Goal: Task Accomplishment & Management: Complete application form

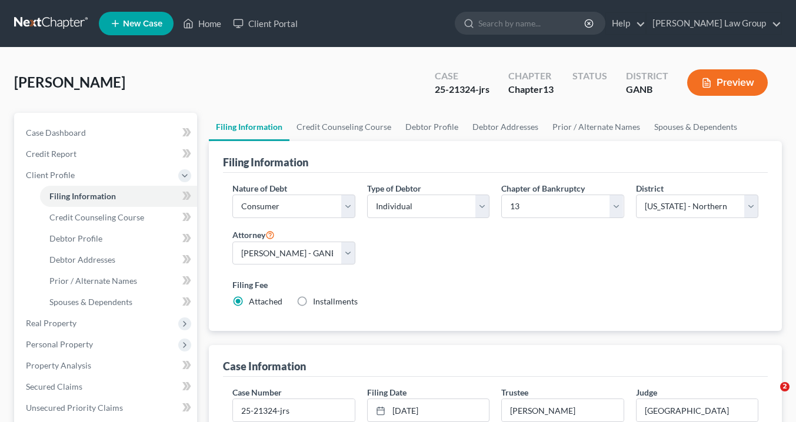
select select "1"
select select "0"
select select "3"
select select "19"
select select "0"
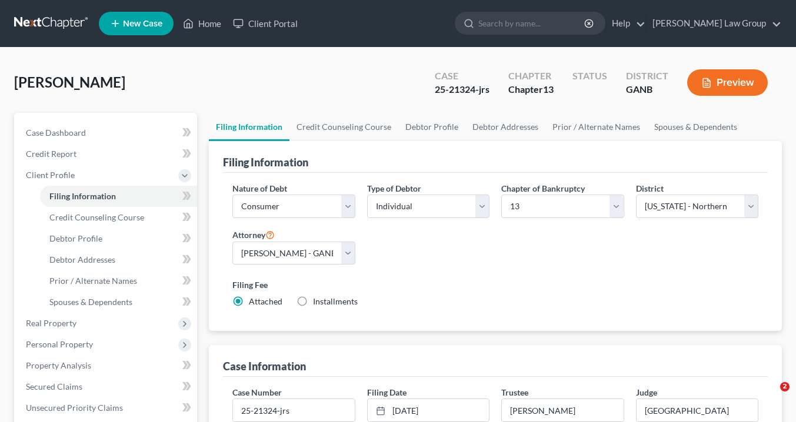
select select "10"
click at [215, 24] on link "Home" at bounding box center [202, 23] width 50 height 21
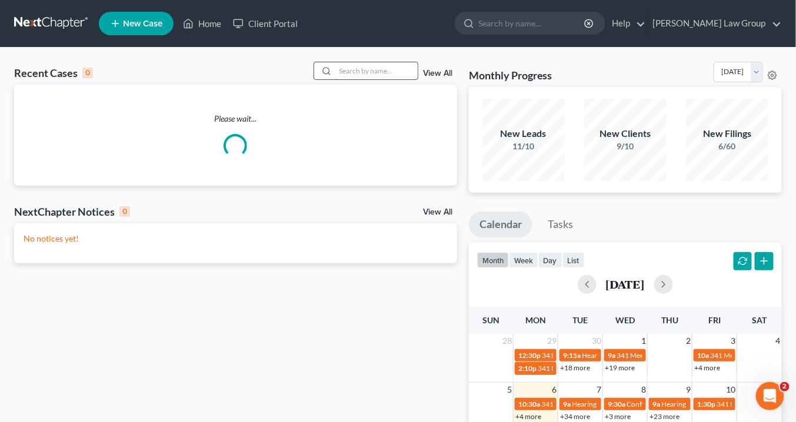
click at [366, 71] on input "search" at bounding box center [376, 70] width 82 height 17
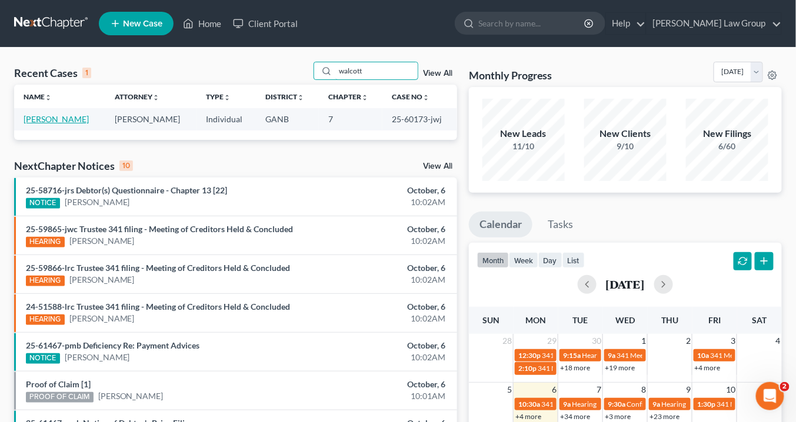
type input "walcott"
click at [45, 118] on link "[PERSON_NAME]" at bounding box center [56, 119] width 65 height 10
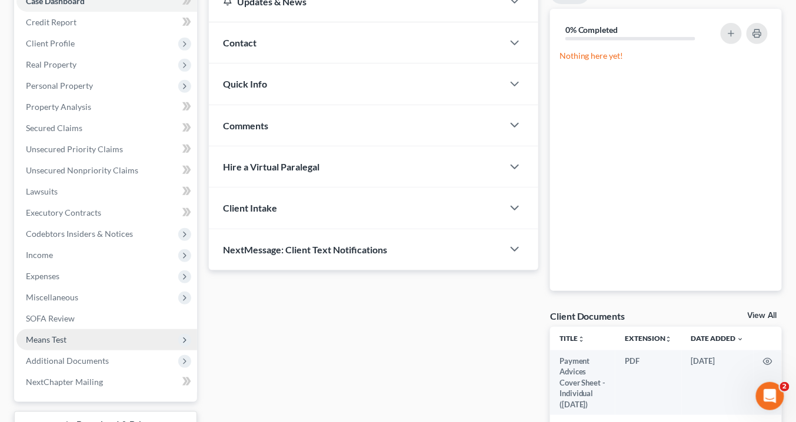
scroll to position [188, 0]
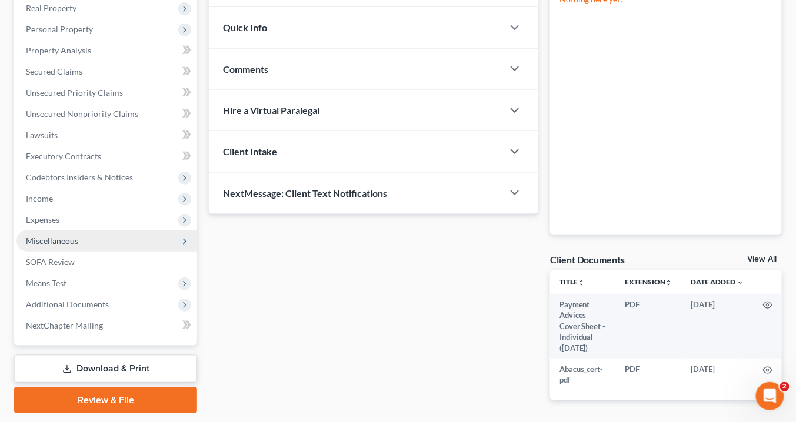
click at [69, 240] on span "Miscellaneous" at bounding box center [52, 241] width 52 height 10
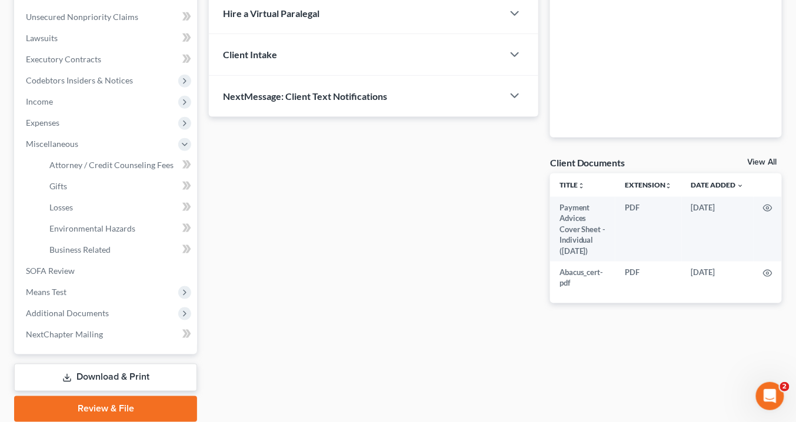
scroll to position [328, 0]
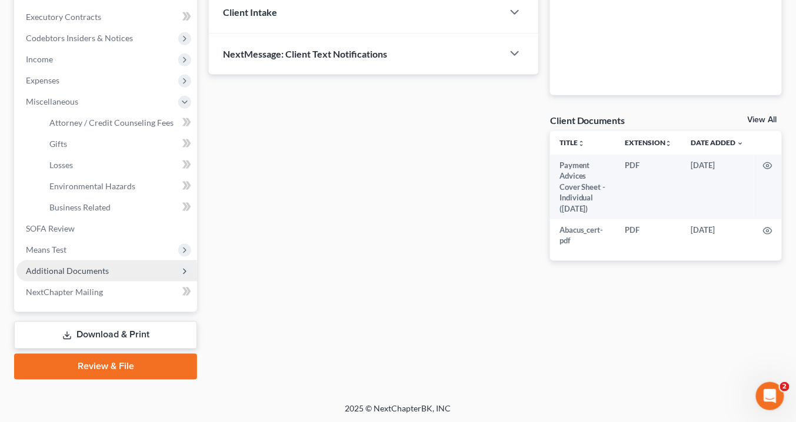
click at [77, 269] on span "Additional Documents" at bounding box center [67, 271] width 83 height 10
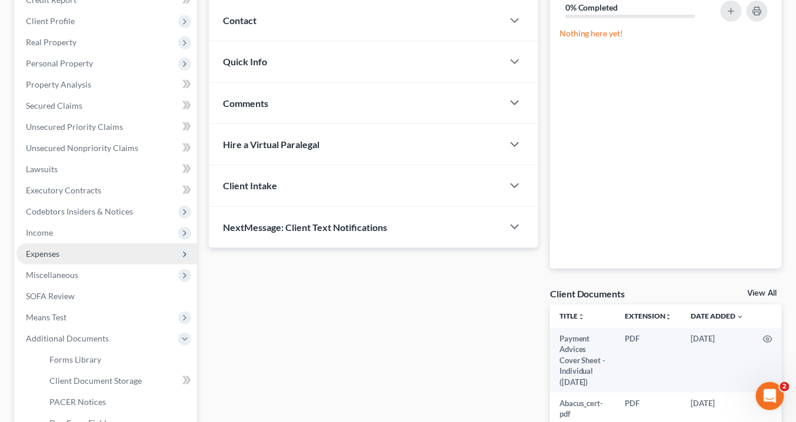
scroll to position [139, 0]
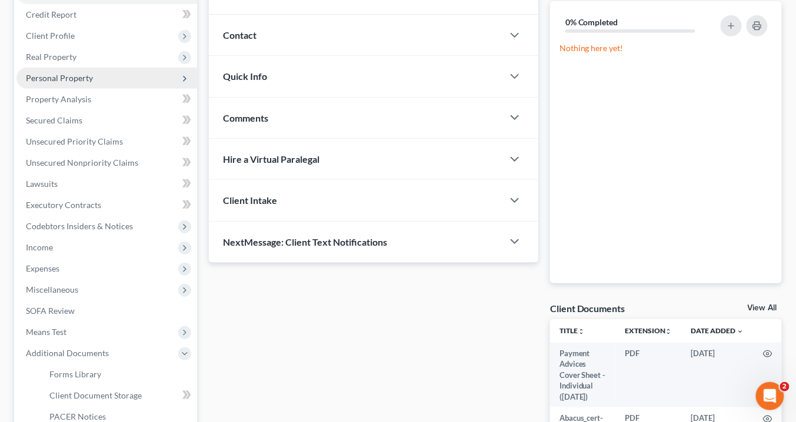
click at [79, 78] on span "Personal Property" at bounding box center [59, 78] width 67 height 10
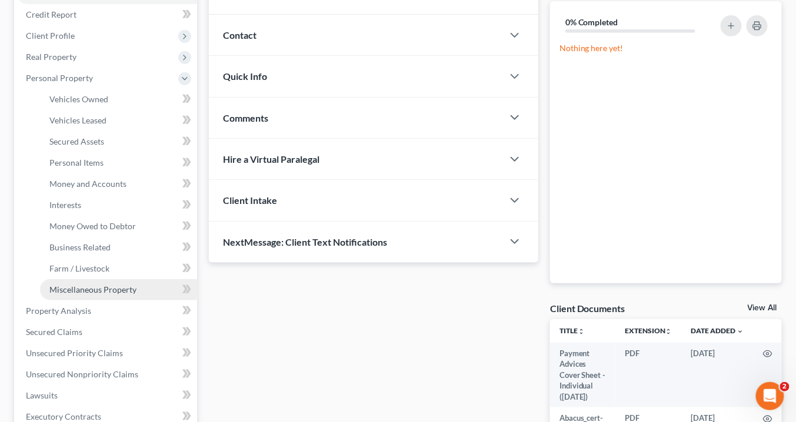
click at [110, 292] on span "Miscellaneous Property" at bounding box center [92, 290] width 87 height 10
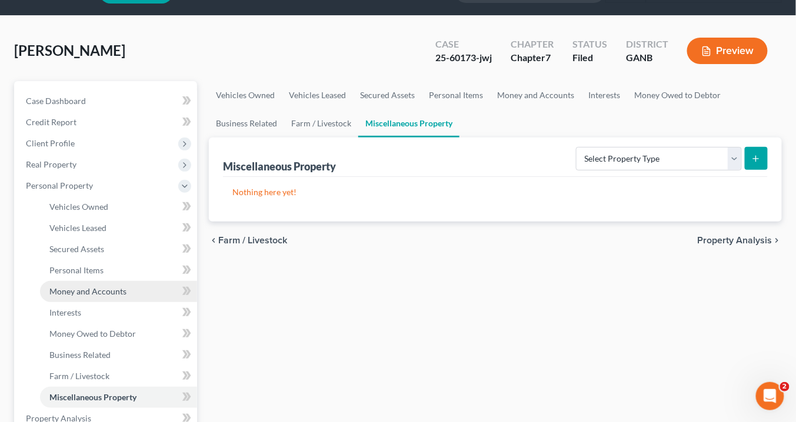
scroll to position [47, 0]
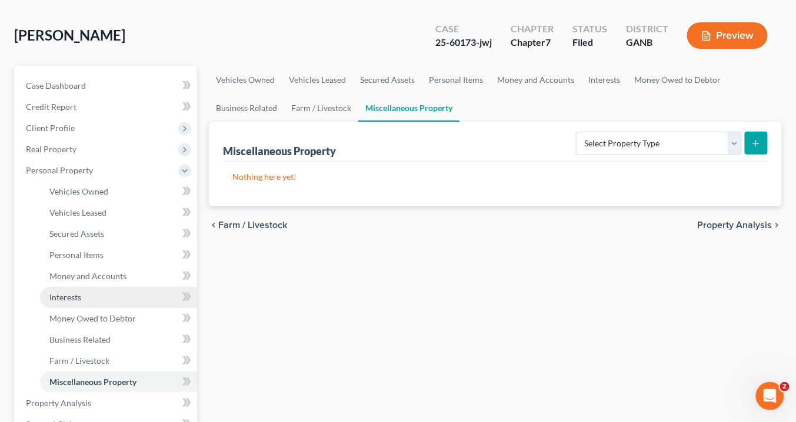
click at [76, 294] on span "Interests" at bounding box center [65, 297] width 32 height 10
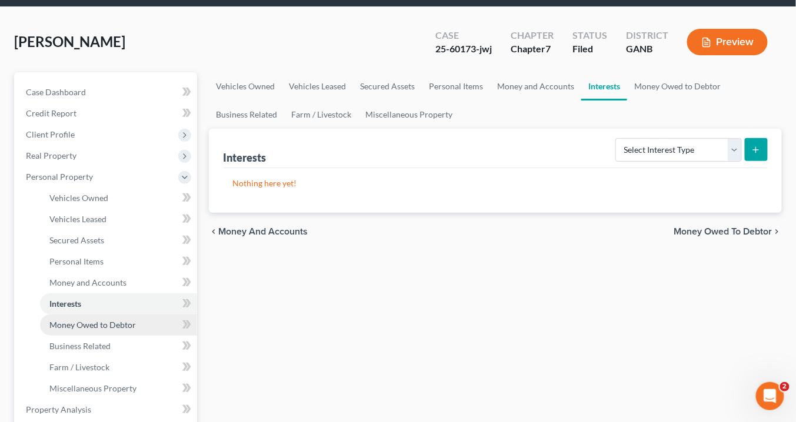
scroll to position [94, 0]
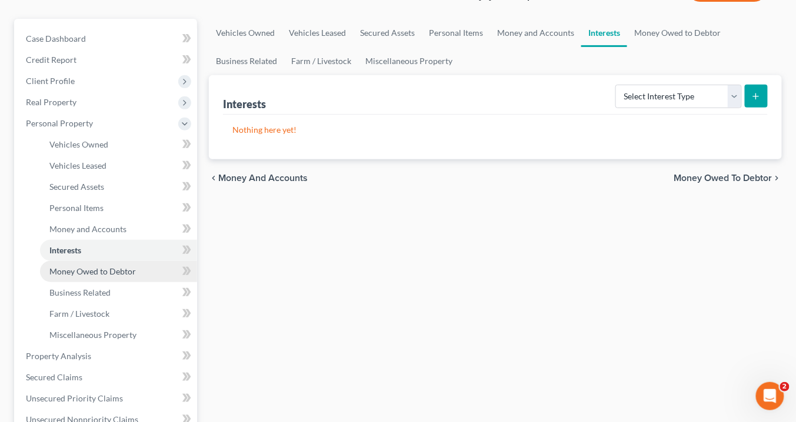
click at [83, 272] on span "Money Owed to Debtor" at bounding box center [92, 271] width 86 height 10
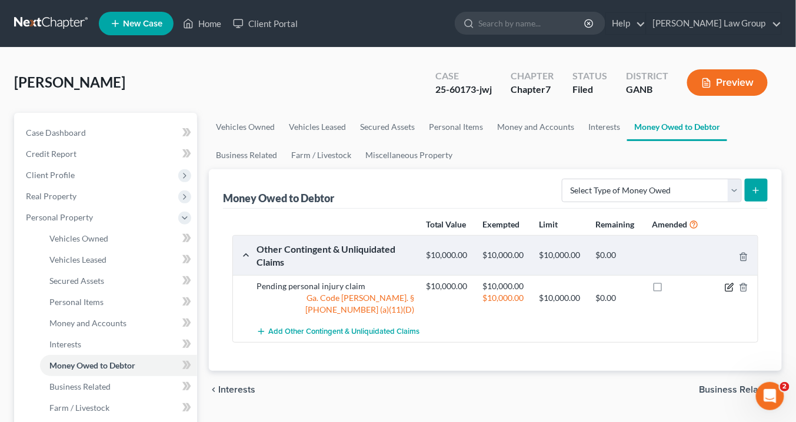
click at [731, 283] on icon "button" at bounding box center [729, 287] width 9 height 9
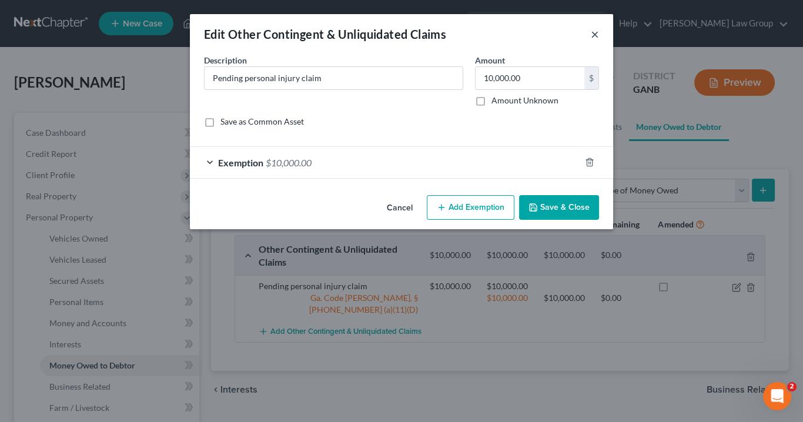
click at [593, 32] on button "×" at bounding box center [595, 34] width 8 height 14
